Goal: Transaction & Acquisition: Obtain resource

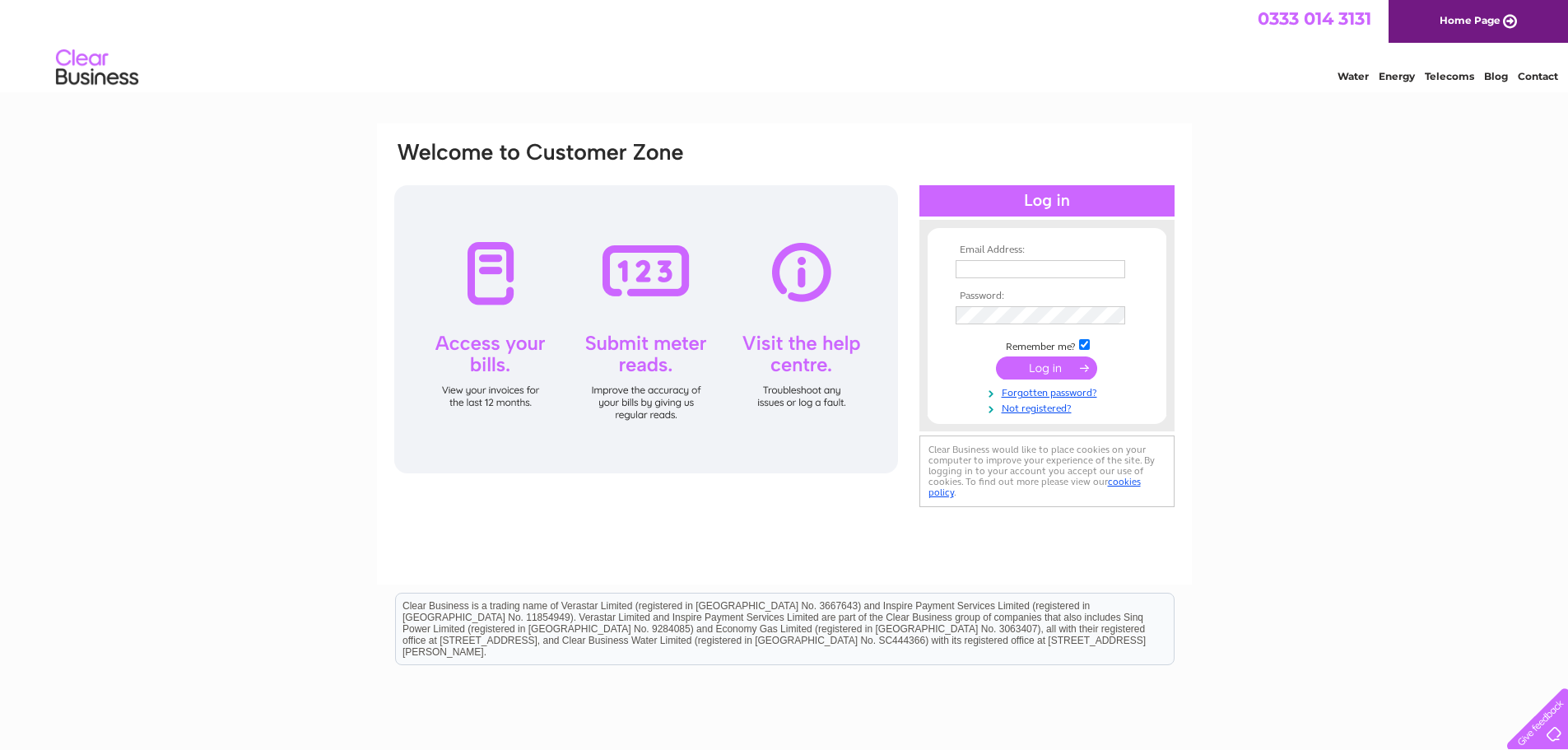
type input "aidanbell@hadfabltd.co.uk"
click at [1053, 366] on input "submit" at bounding box center [1046, 368] width 101 height 23
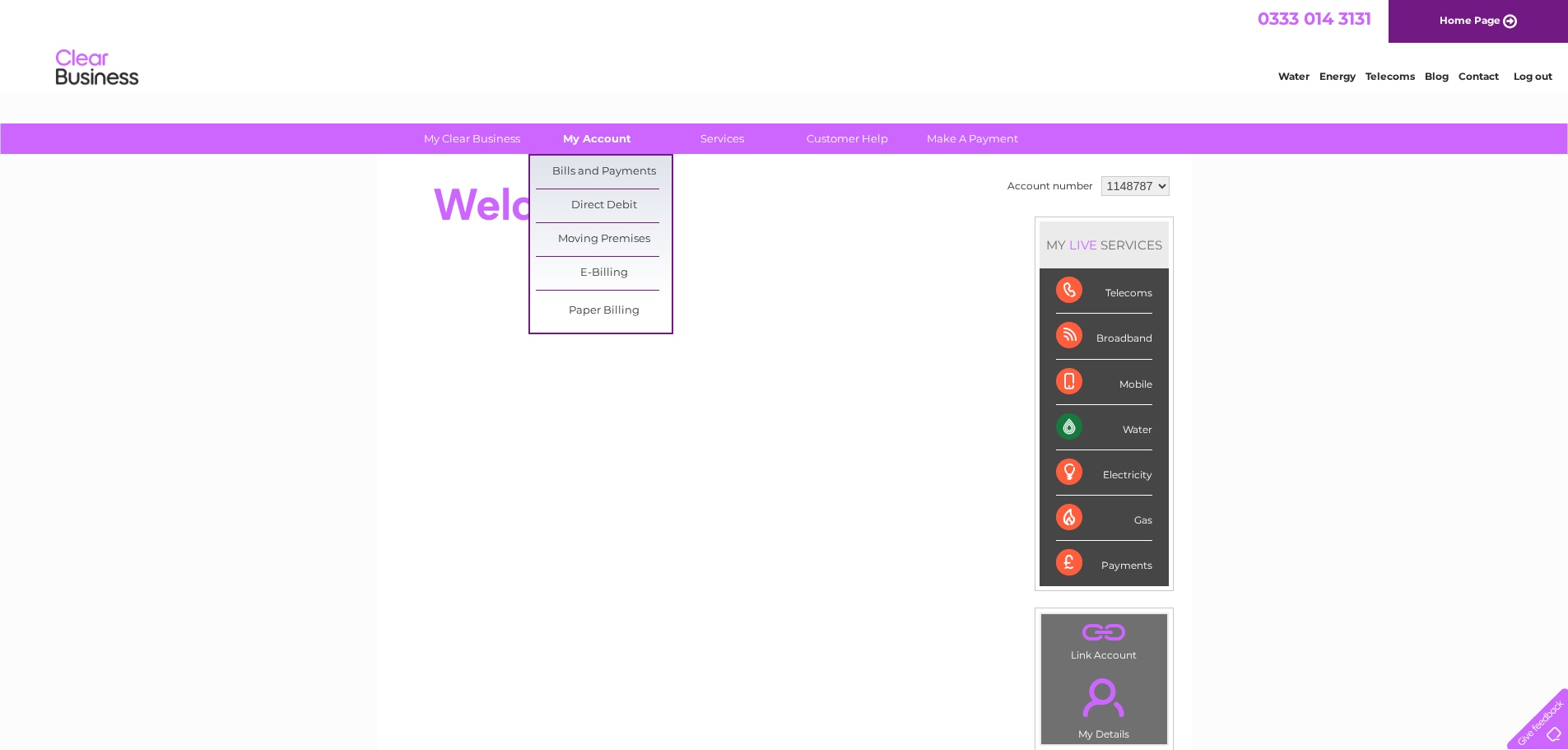
click at [584, 142] on link "My Account" at bounding box center [597, 138] width 136 height 30
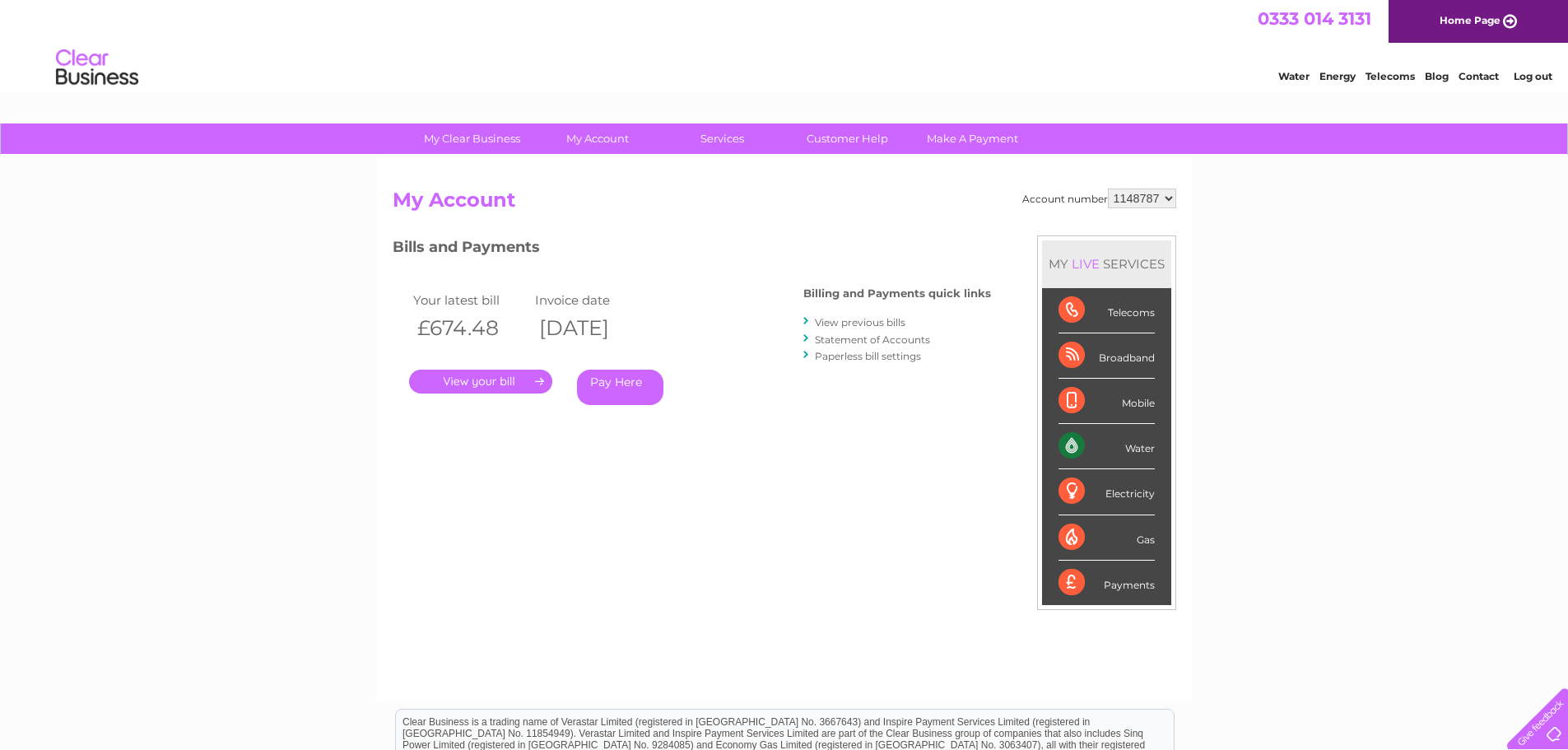
click at [458, 380] on link "." at bounding box center [481, 381] width 144 height 24
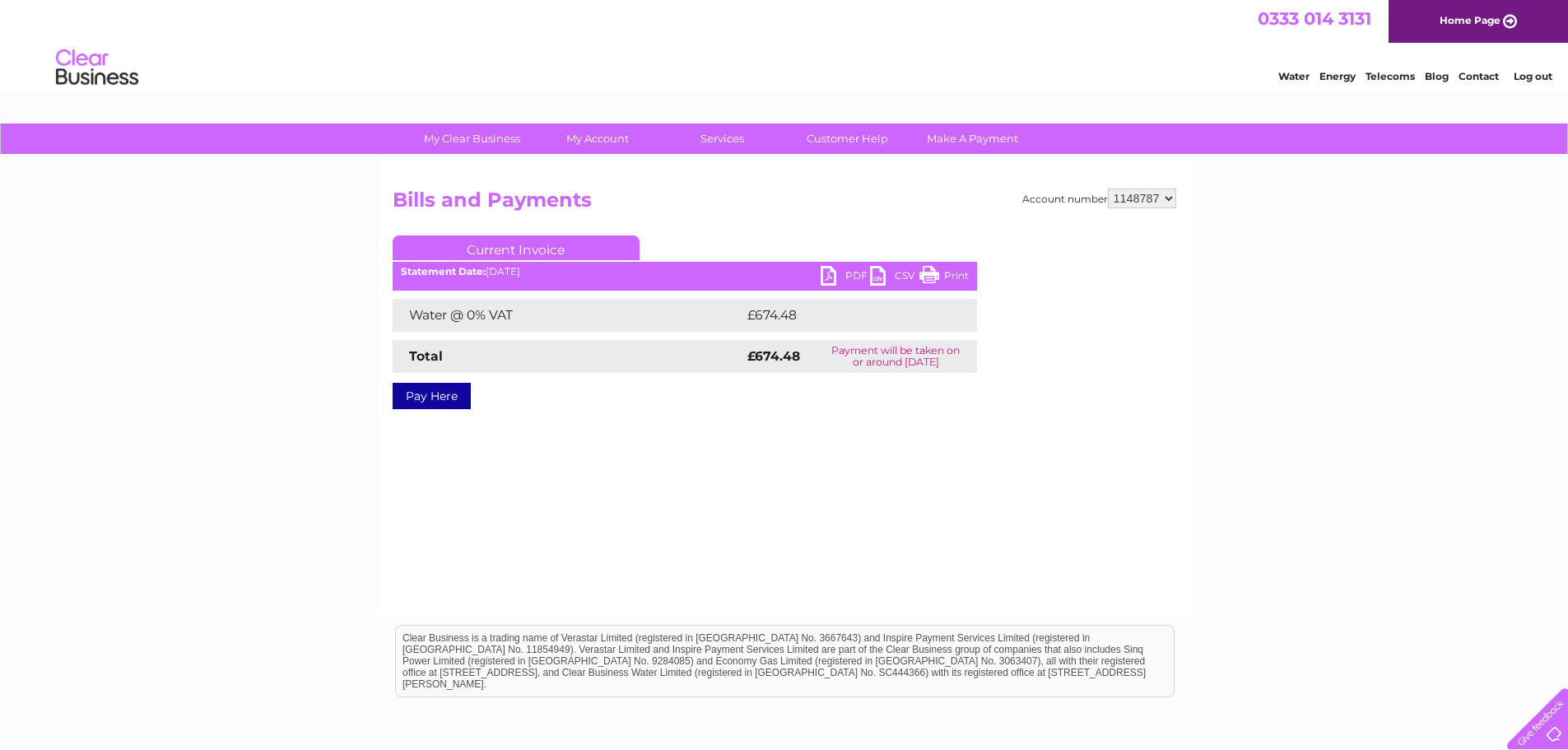
click at [840, 273] on link "PDF" at bounding box center [845, 278] width 49 height 24
click at [1529, 78] on link "Log out" at bounding box center [1533, 76] width 38 height 13
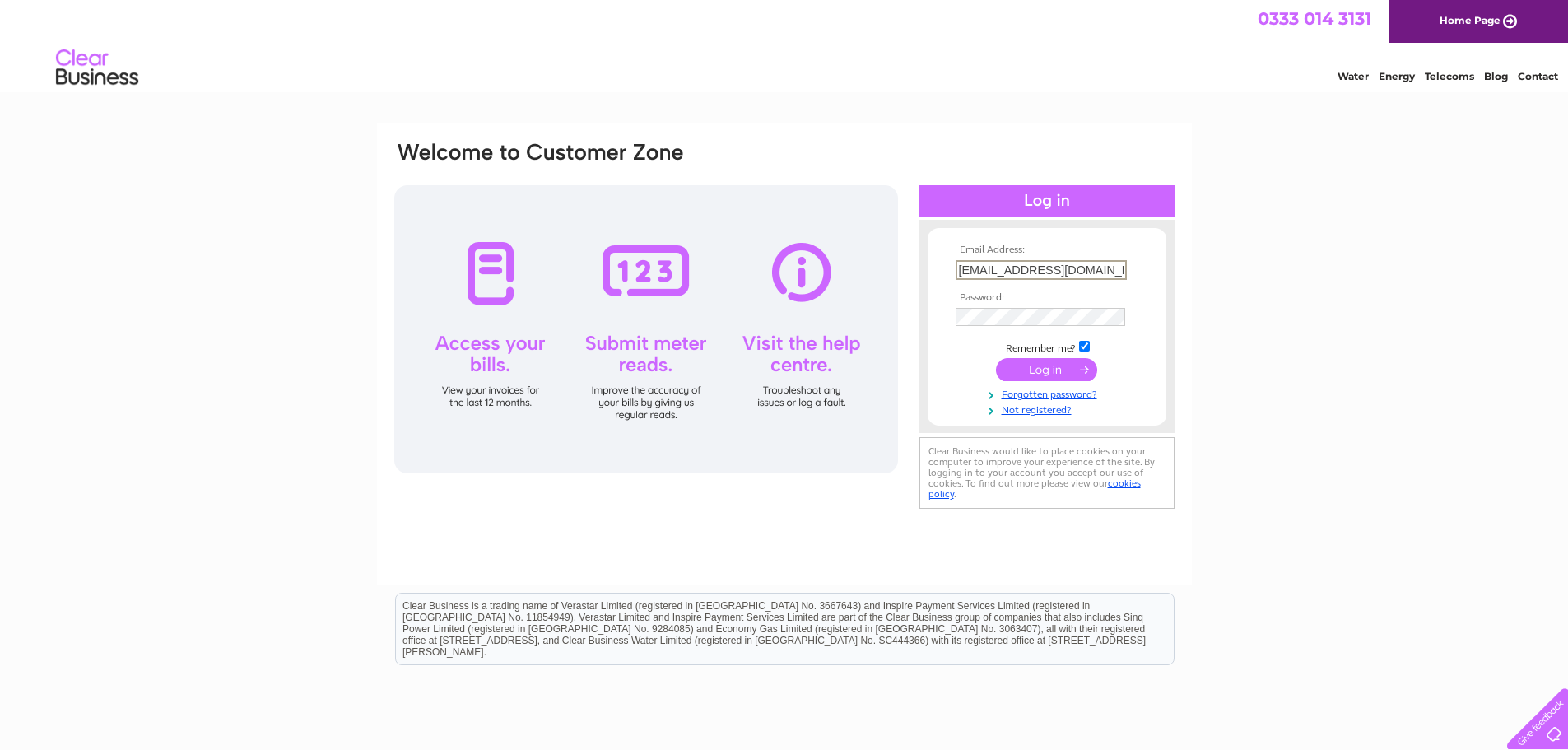
click at [1104, 274] on input "aidanbell@hadfabltd.co.uk" at bounding box center [1041, 270] width 171 height 20
type input "accounts@hadfabltd.co.uk"
click at [1041, 363] on input "submit" at bounding box center [1046, 368] width 101 height 23
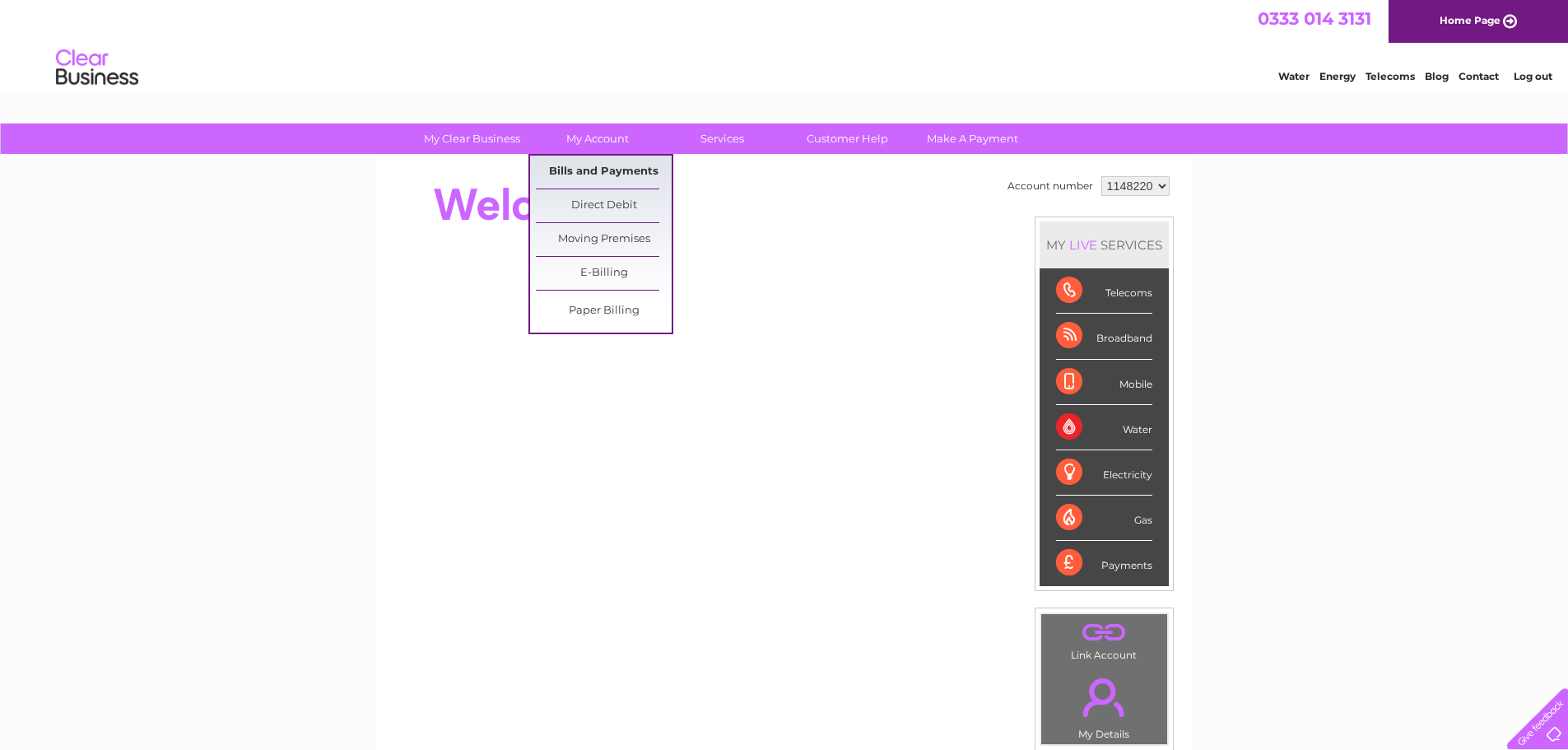
click at [586, 168] on link "Bills and Payments" at bounding box center [603, 171] width 136 height 33
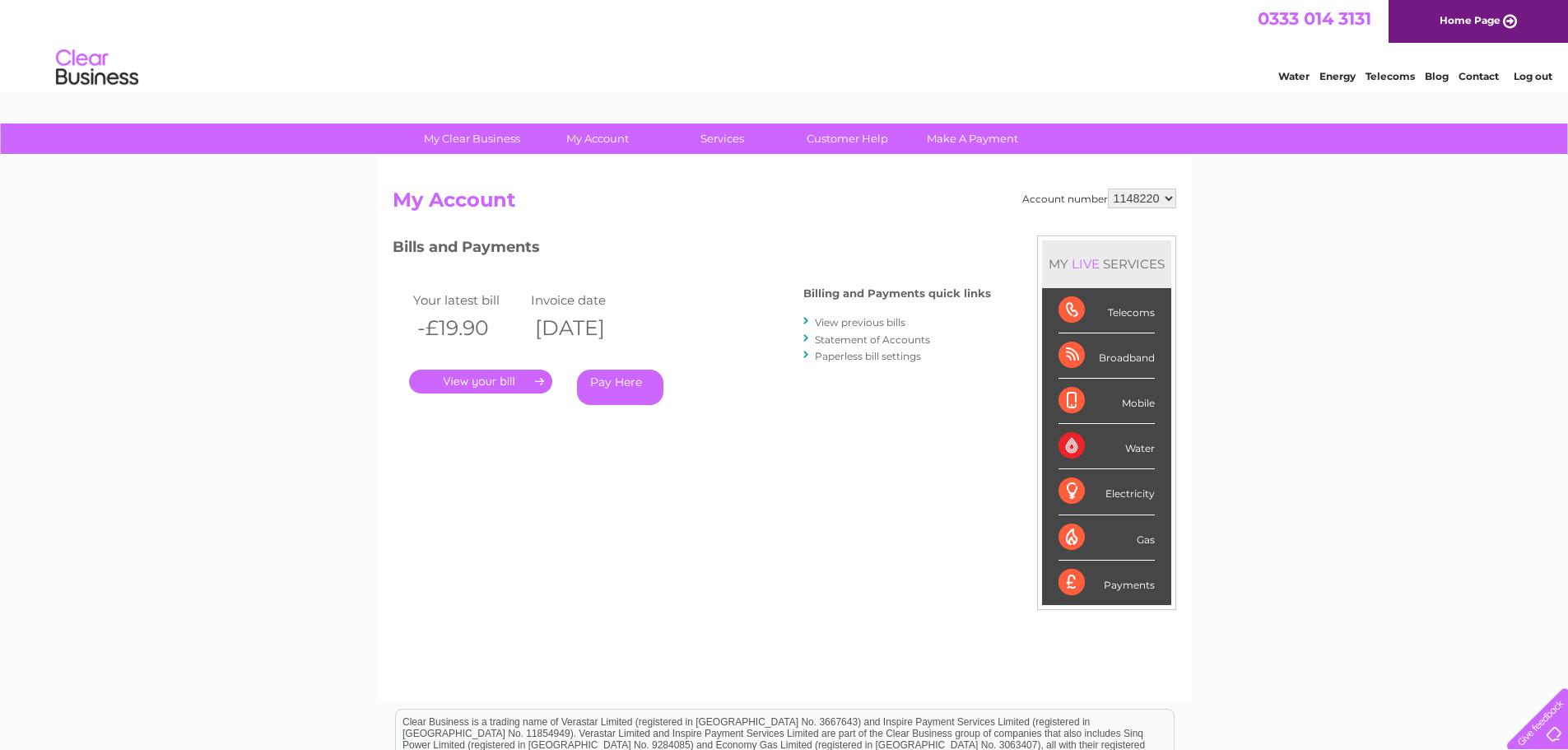
click at [1535, 78] on link "Log out" at bounding box center [1533, 76] width 38 height 13
